Goal: Task Accomplishment & Management: Complete application form

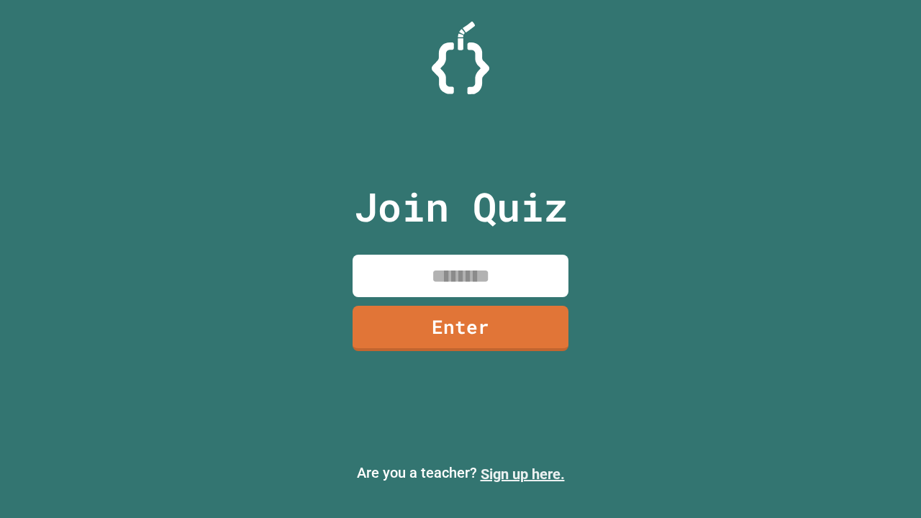
click at [522, 474] on link "Sign up here." at bounding box center [523, 474] width 84 height 17
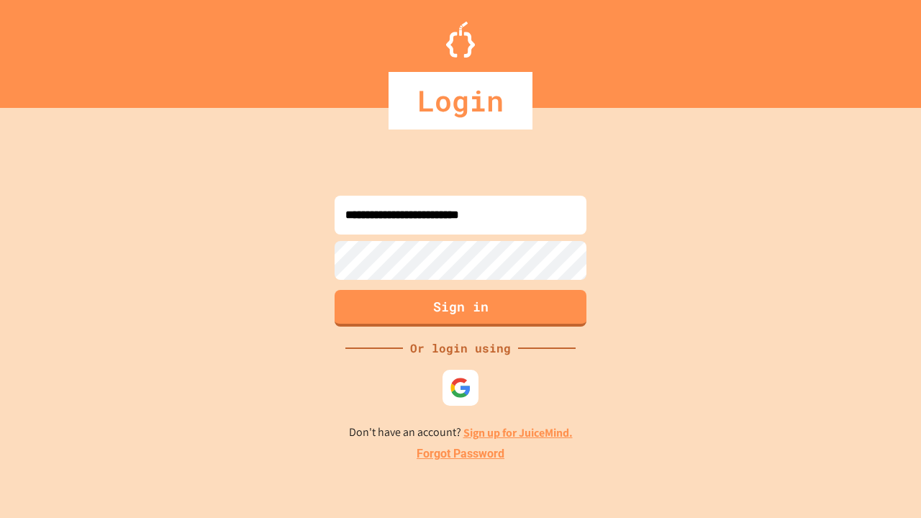
type input "**********"
